Goal: Information Seeking & Learning: Compare options

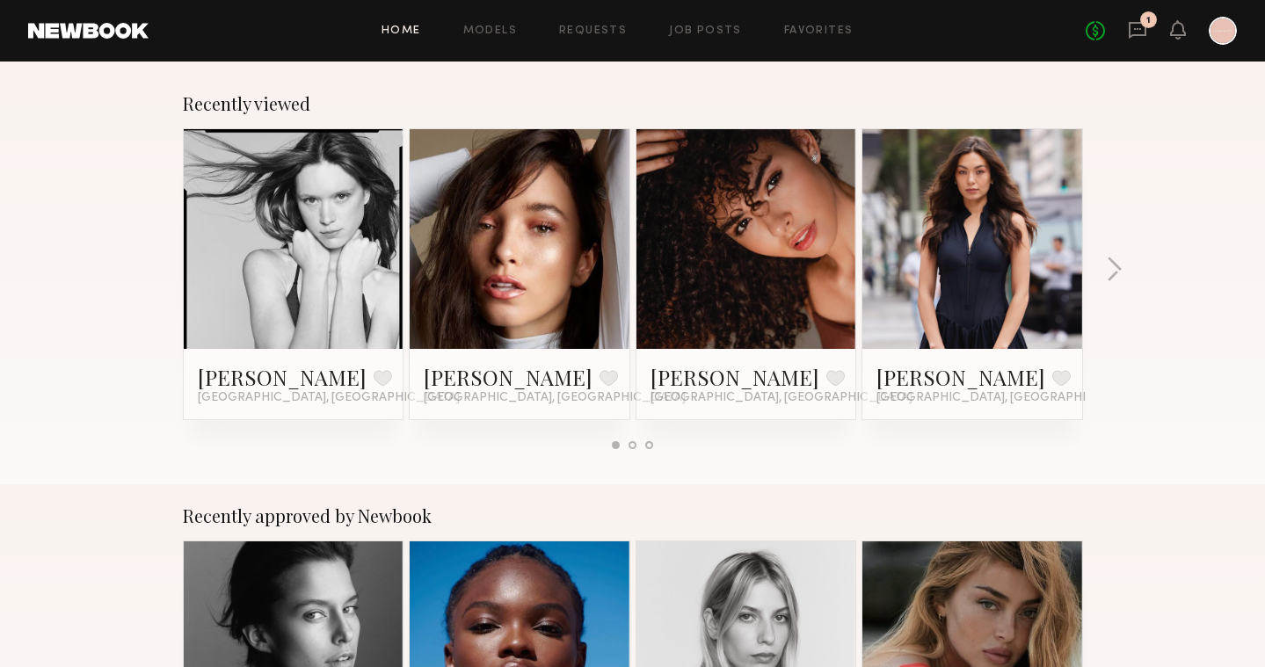
scroll to position [290, 0]
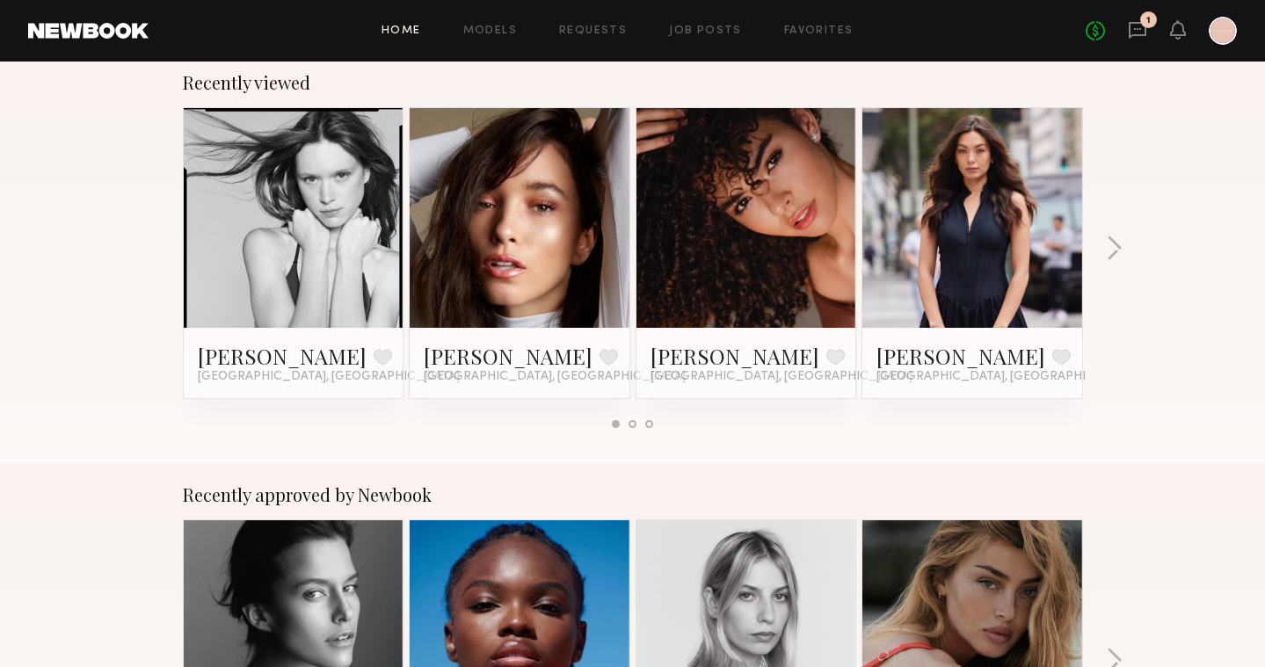
click at [538, 266] on link at bounding box center [519, 218] width 107 height 220
click at [360, 199] on div at bounding box center [294, 218] width 220 height 220
click at [237, 365] on link "[PERSON_NAME]" at bounding box center [282, 356] width 169 height 28
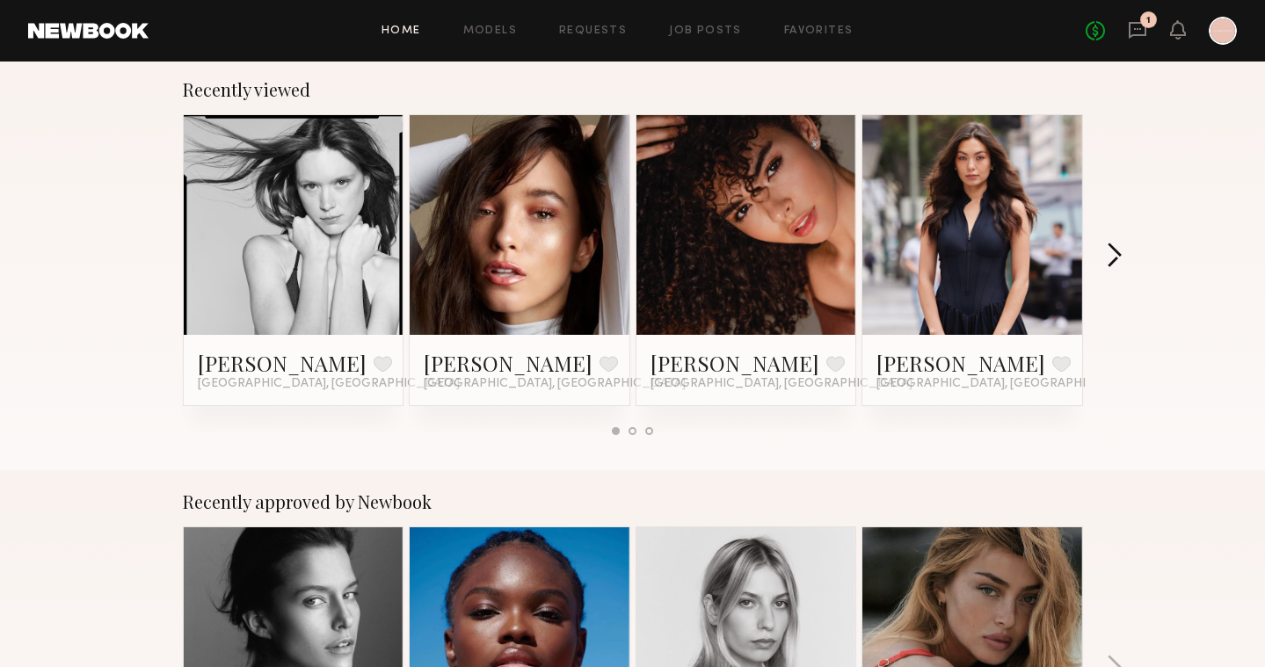
click at [1117, 257] on button "button" at bounding box center [1113, 257] width 17 height 29
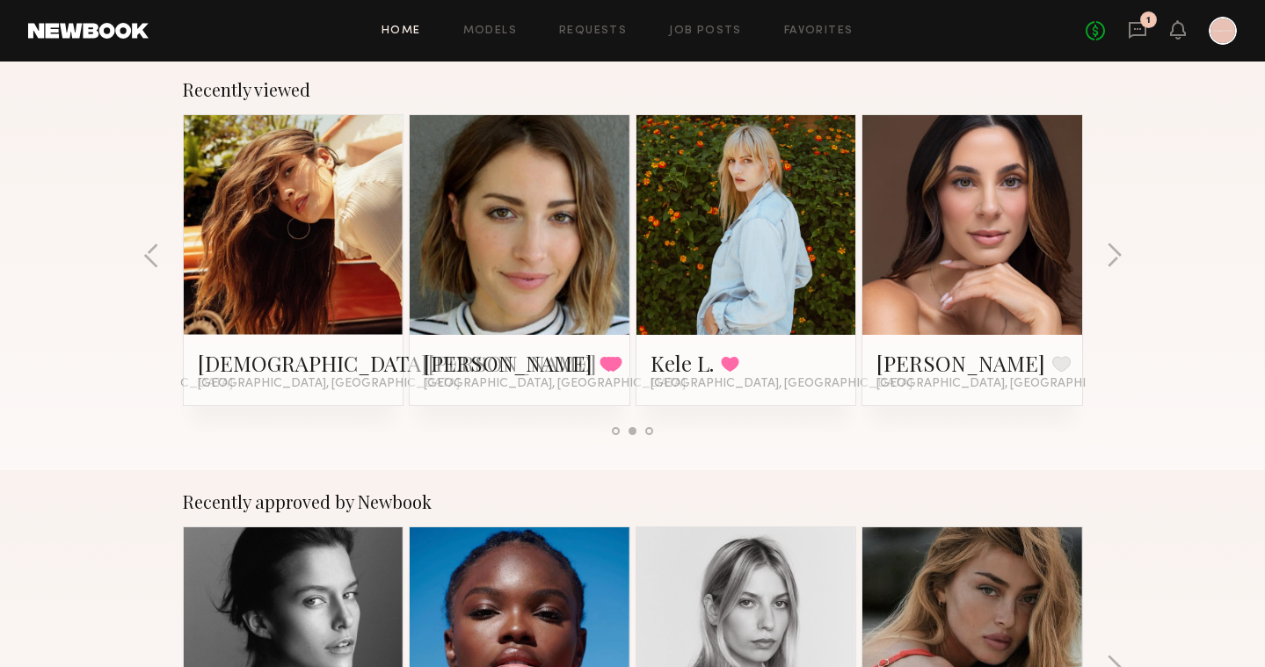
click at [316, 287] on link at bounding box center [293, 225] width 107 height 220
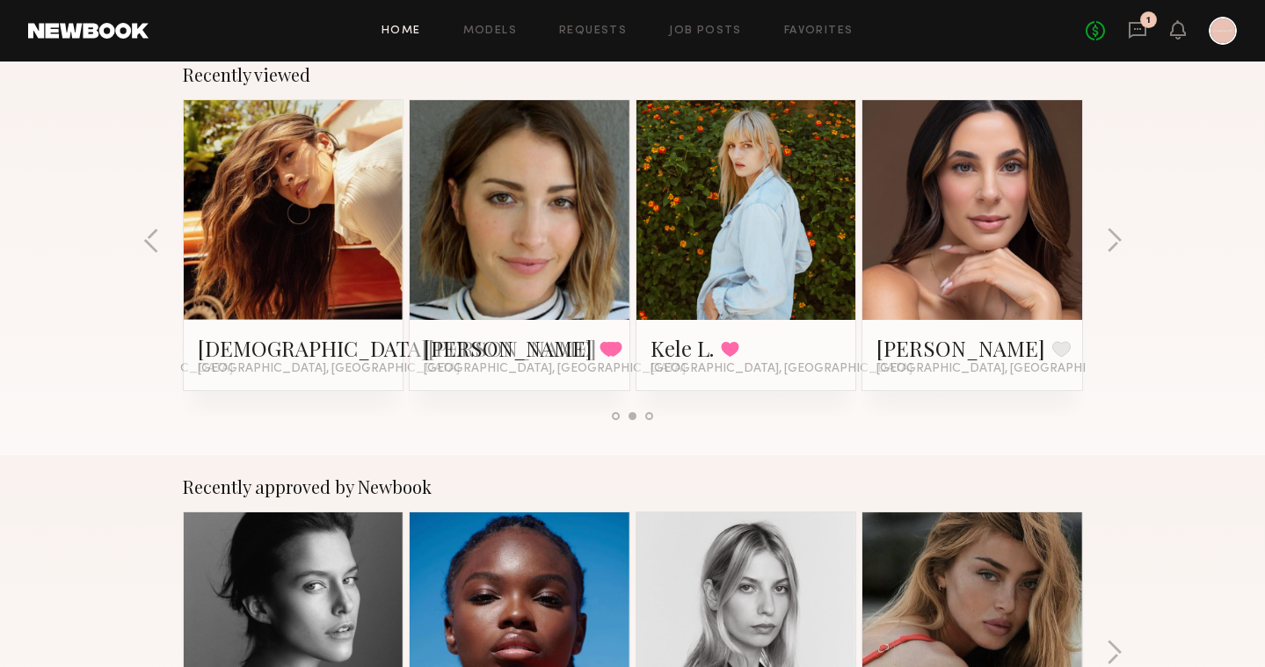
scroll to position [302, 0]
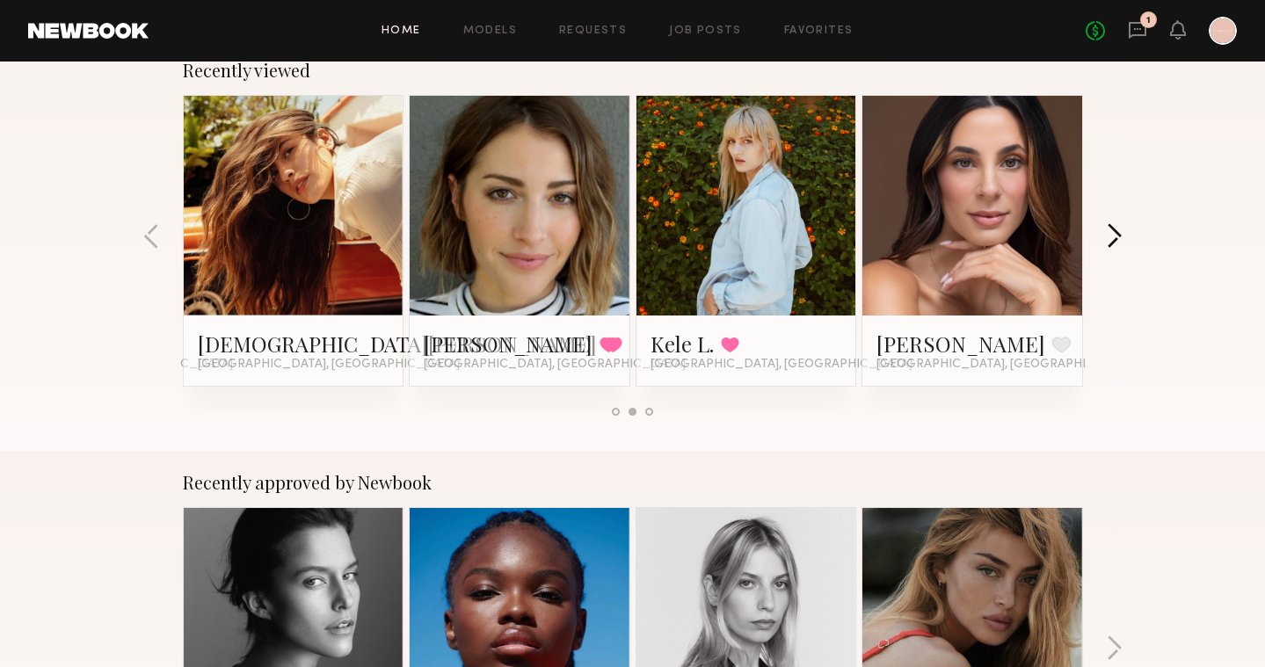
click at [1114, 238] on button "button" at bounding box center [1113, 237] width 17 height 29
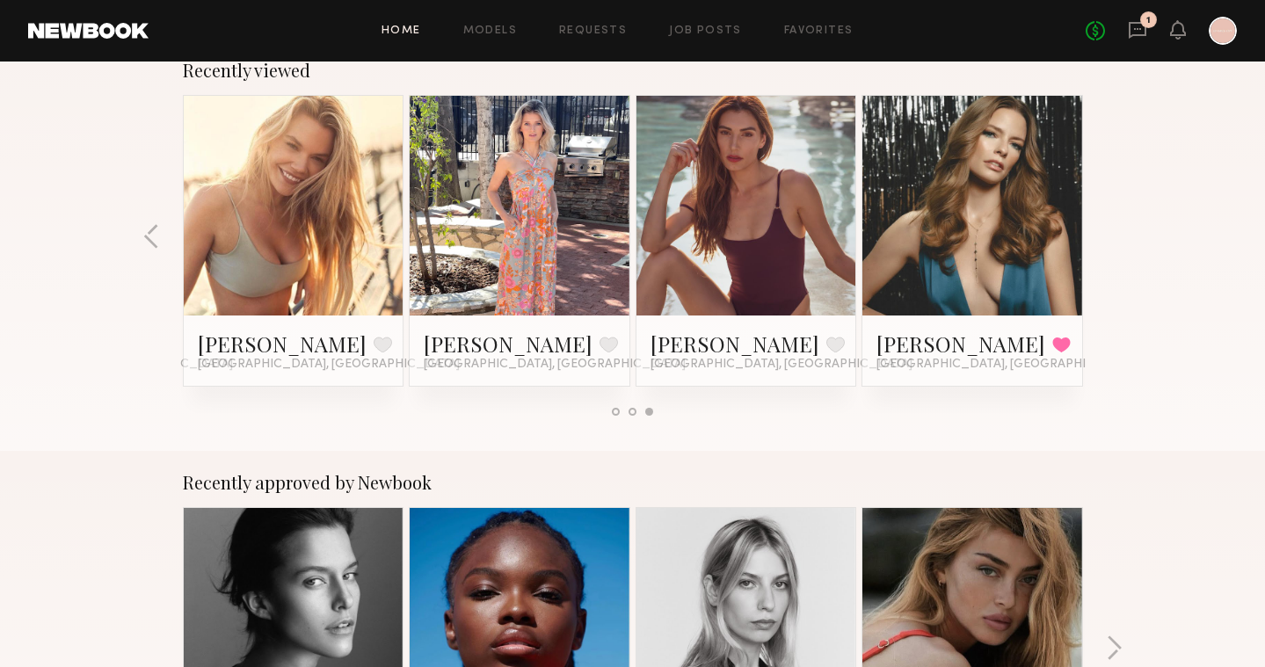
click at [1114, 238] on div "Recently viewed [PERSON_NAME] Favorite [GEOGRAPHIC_DATA], [GEOGRAPHIC_DATA] [PE…" at bounding box center [632, 245] width 1265 height 412
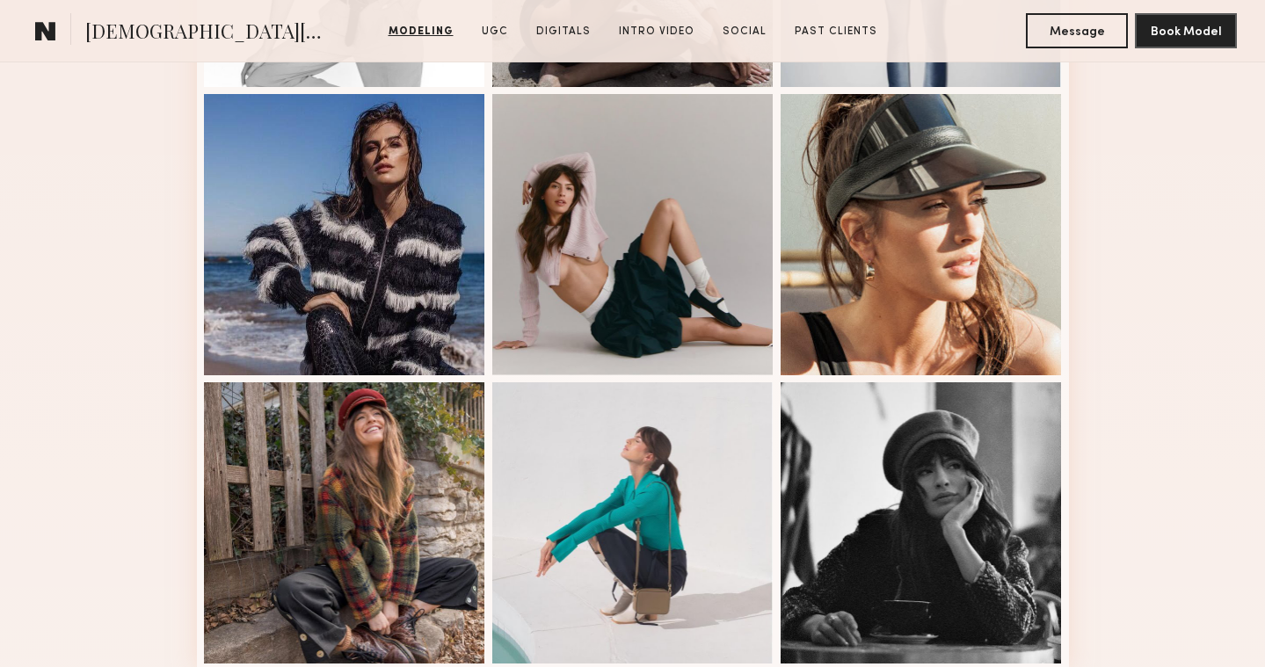
scroll to position [1108, 0]
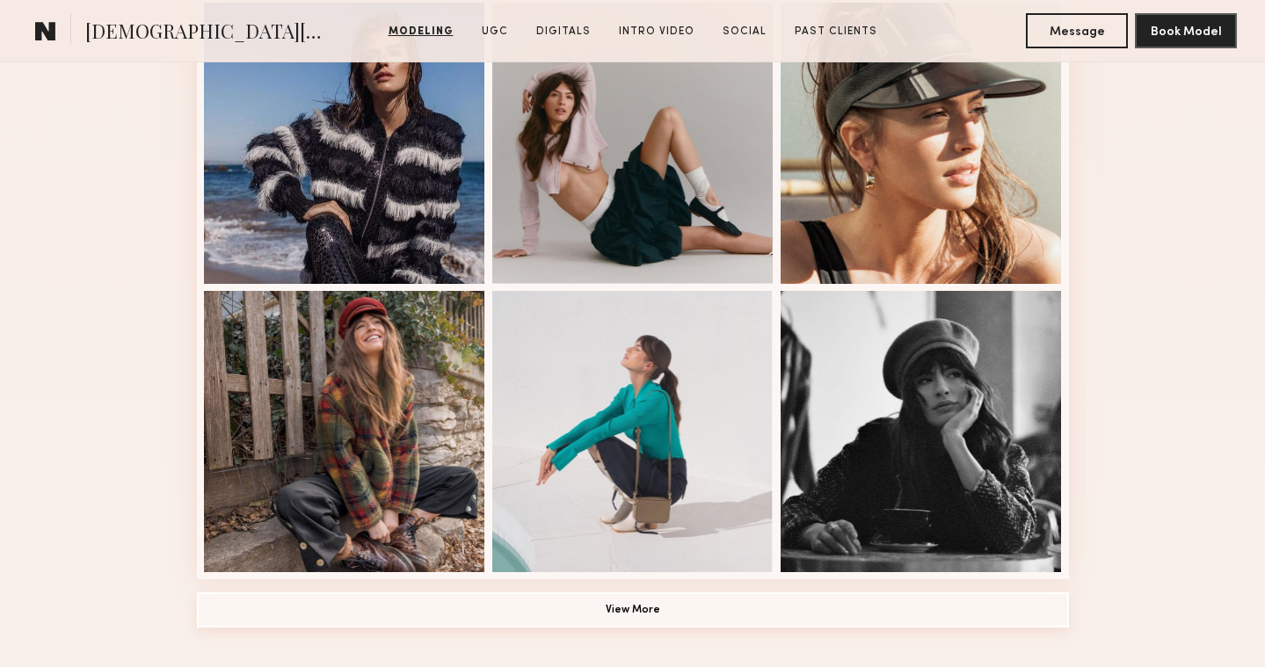
click at [489, 592] on button "View More" at bounding box center [633, 609] width 872 height 35
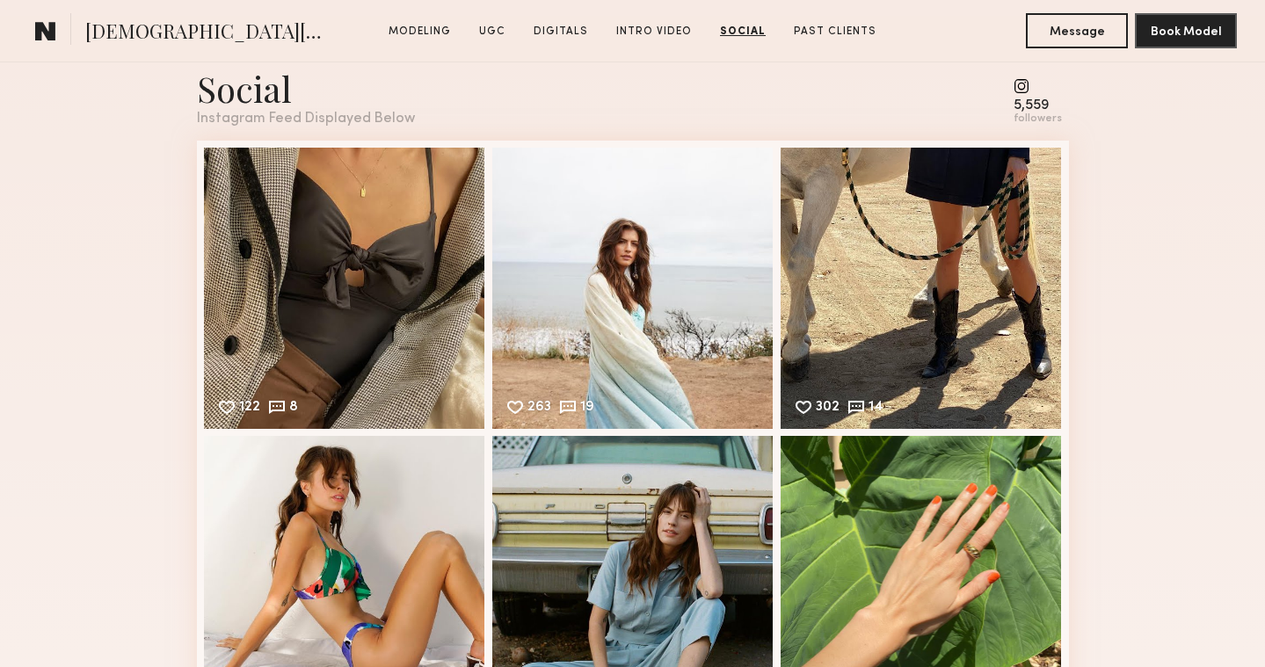
scroll to position [6001, 0]
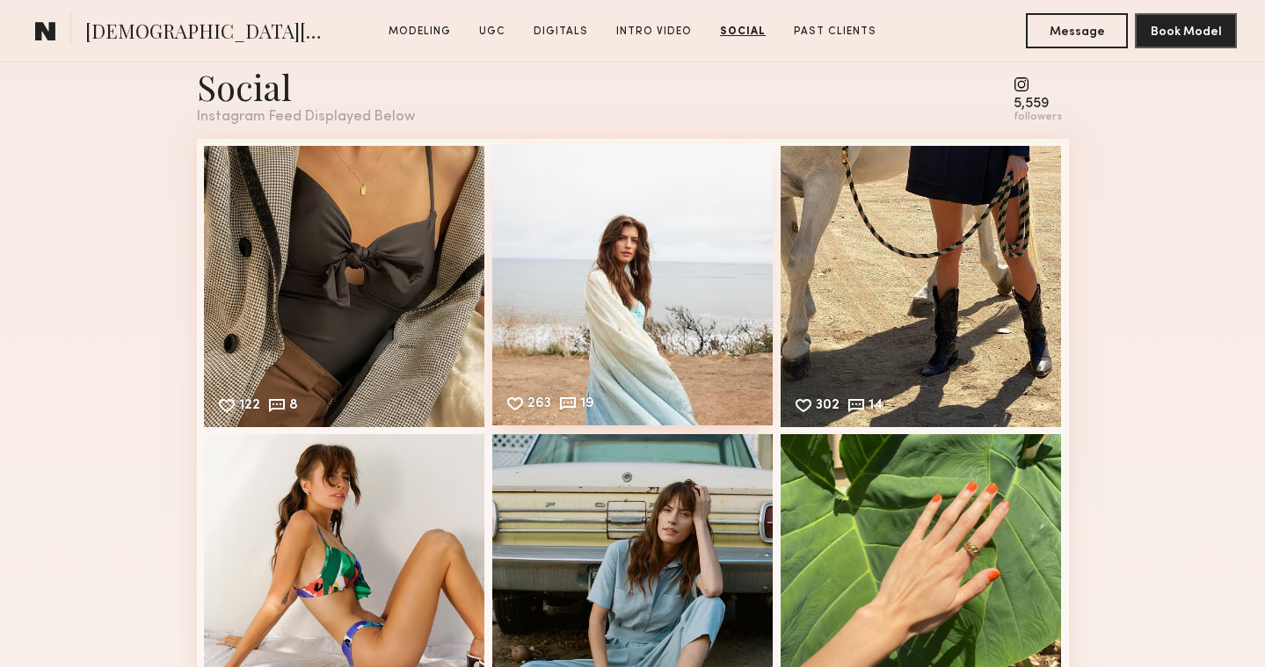
click at [618, 286] on div "263 19 Likes & comments displayed to show model’s engagement" at bounding box center [632, 284] width 281 height 281
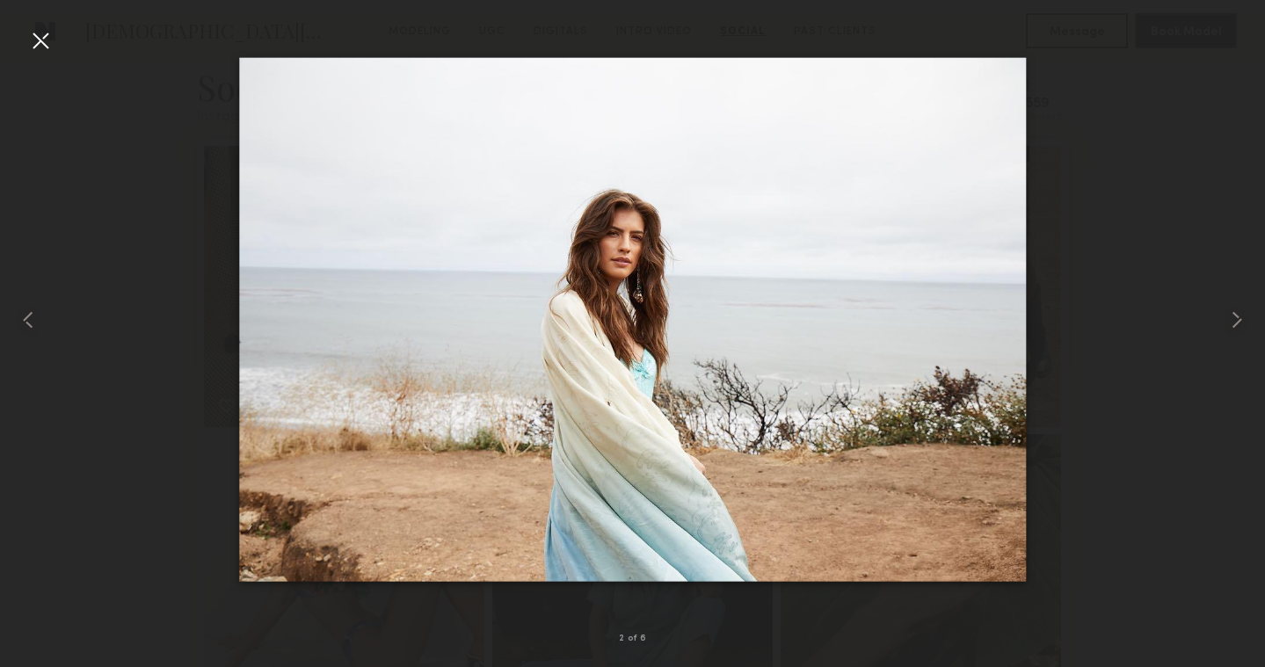
click at [38, 40] on div at bounding box center [40, 40] width 28 height 28
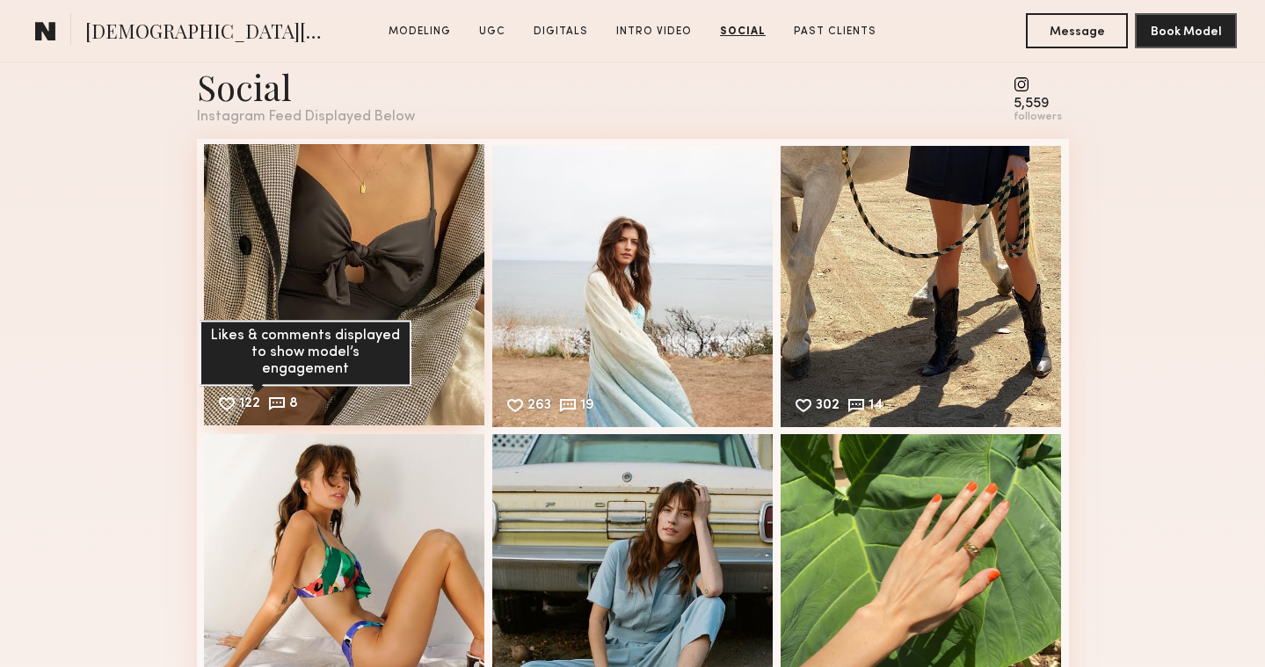
click at [246, 397] on div "122" at bounding box center [249, 405] width 21 height 16
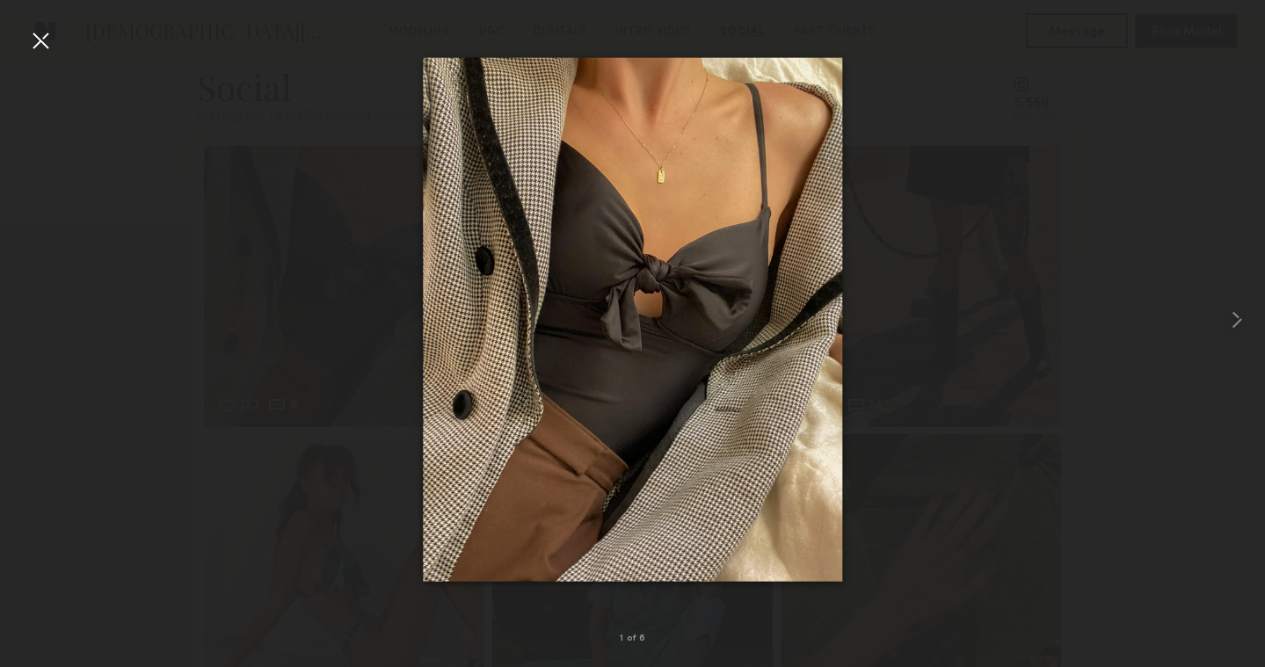
click at [33, 46] on div at bounding box center [40, 40] width 28 height 28
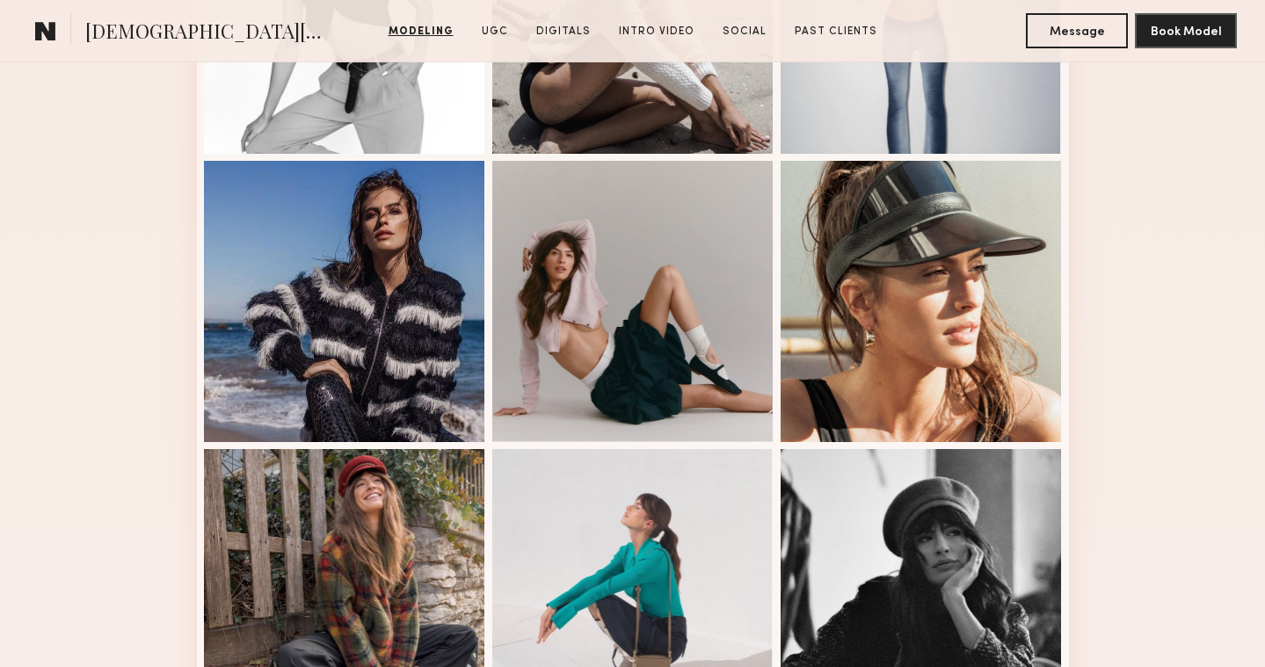
scroll to position [860, 0]
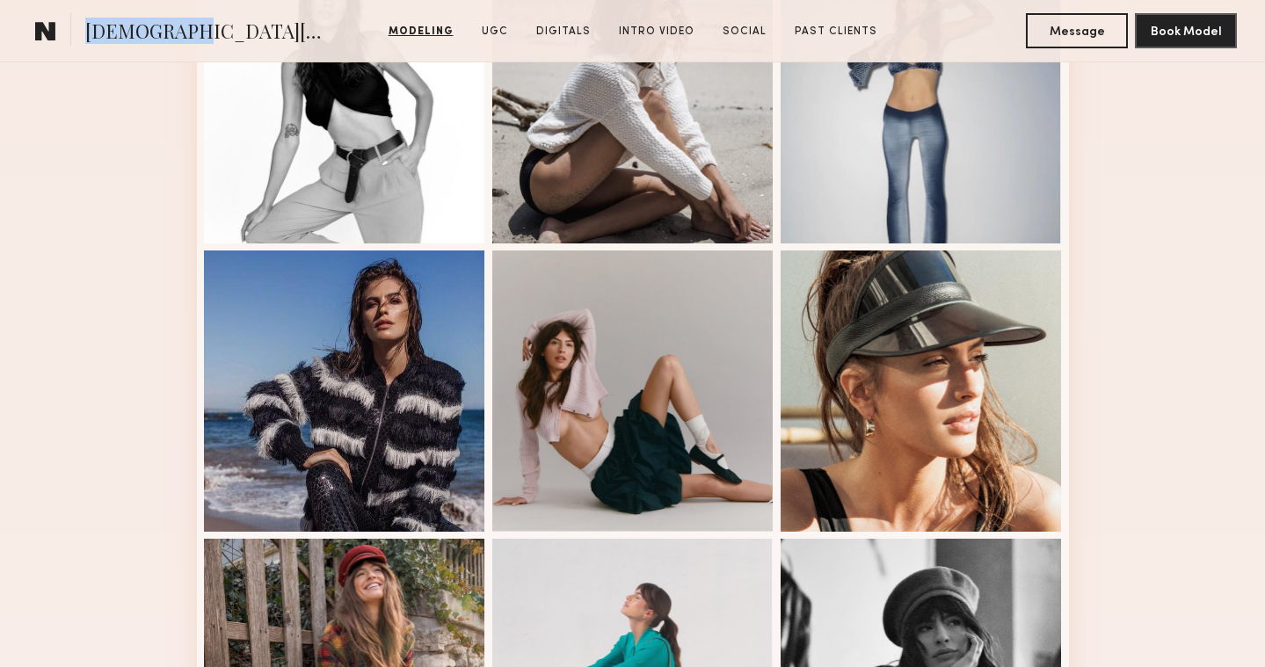
drag, startPoint x: 184, startPoint y: 31, endPoint x: 89, endPoint y: 34, distance: 95.0
click at [89, 34] on section "[DEMOGRAPHIC_DATA][PERSON_NAME]" at bounding box center [175, 30] width 294 height 35
copy span "[DEMOGRAPHIC_DATA][PERSON_NAME]"
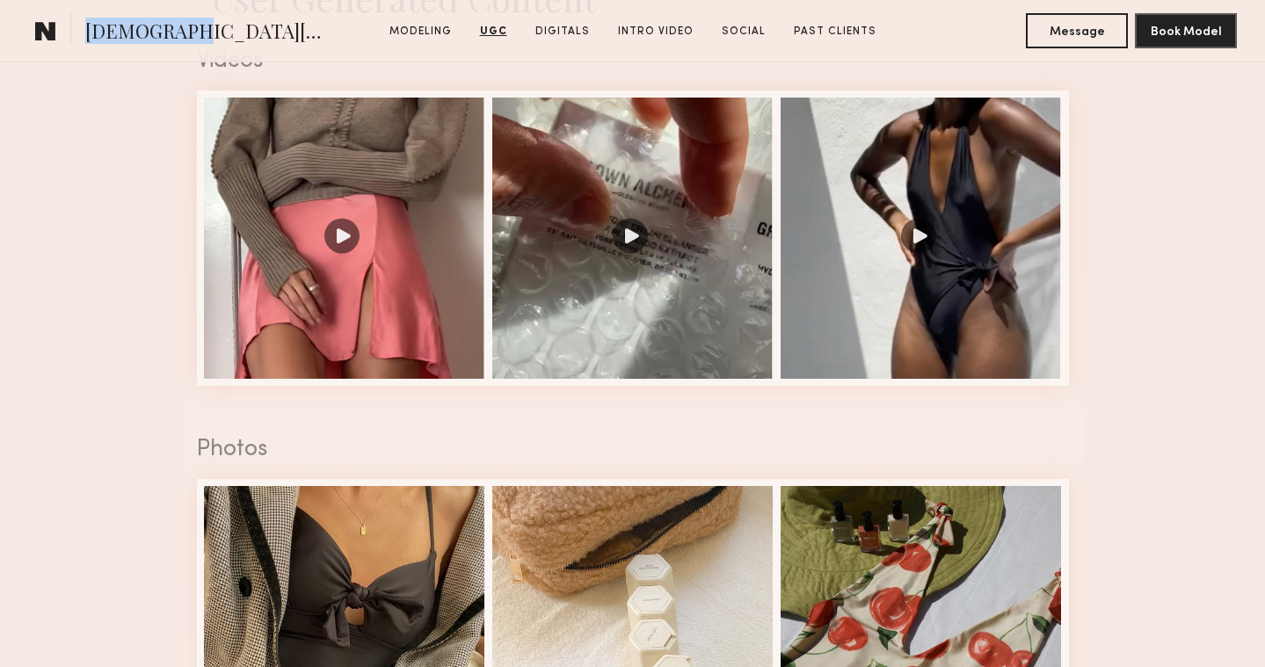
scroll to position [3352, 0]
